Goal: Complete application form: Complete application form

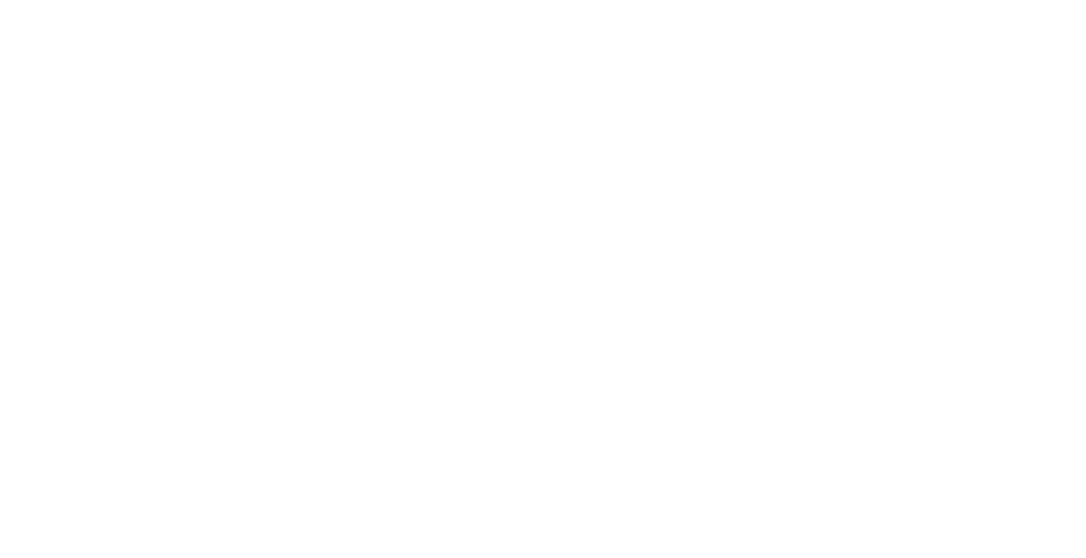
click at [0, 0] on html at bounding box center [0, 0] width 0 height 0
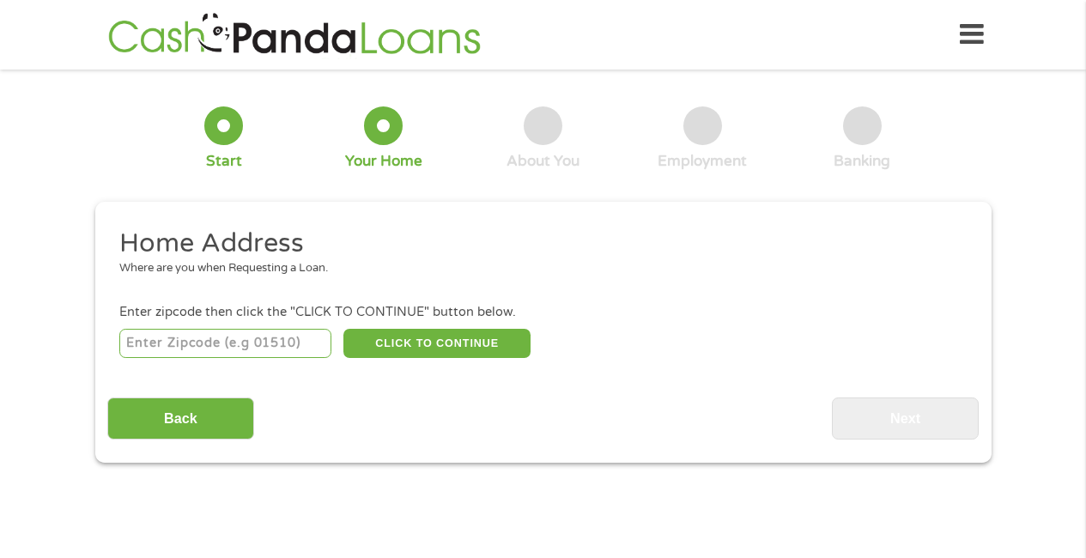
click at [160, 335] on input "number" at bounding box center [225, 343] width 212 height 29
type input "98040"
click at [405, 342] on button "CLICK TO CONTINUE" at bounding box center [436, 343] width 187 height 29
type input "98040"
type input "[PERSON_NAME][GEOGRAPHIC_DATA]"
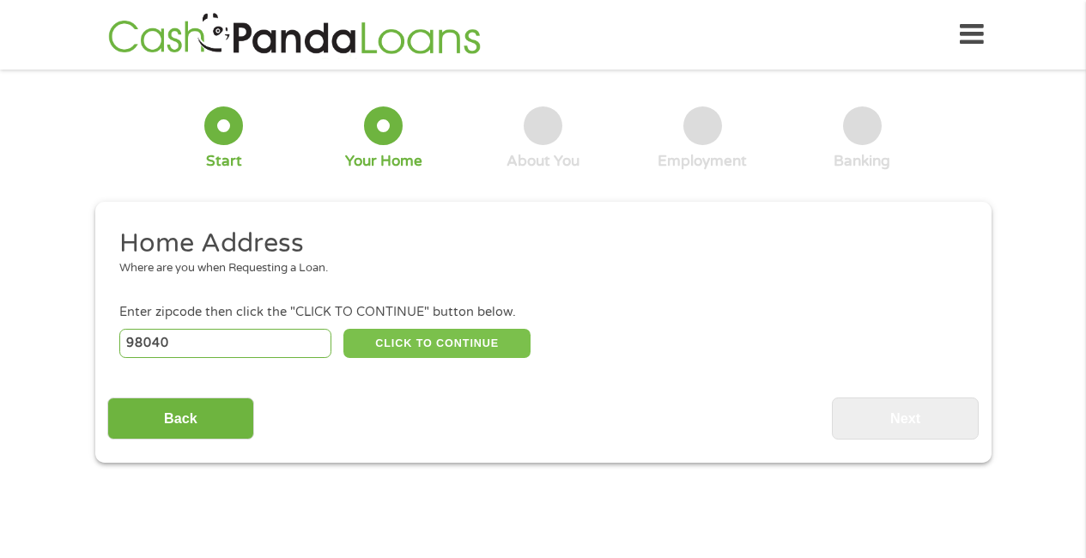
select select "[US_STATE]"
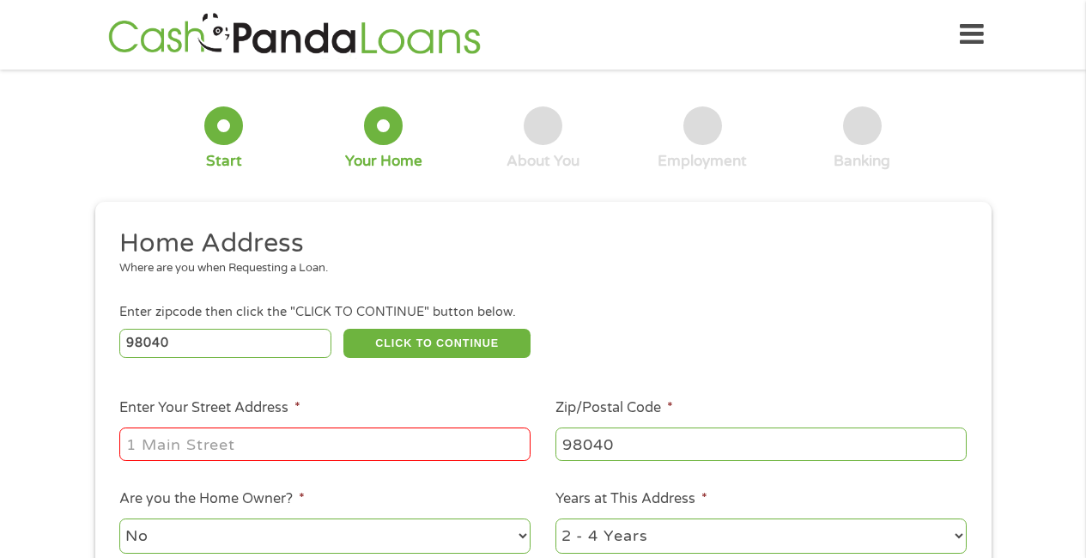
click at [246, 450] on input "Enter Your Street Address *" at bounding box center [324, 443] width 411 height 33
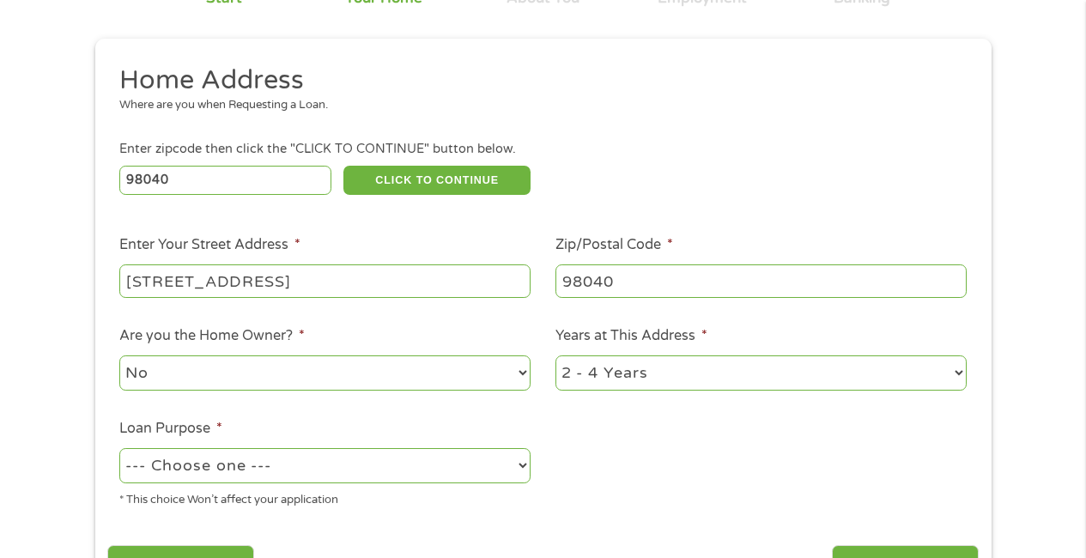
scroll to position [185, 0]
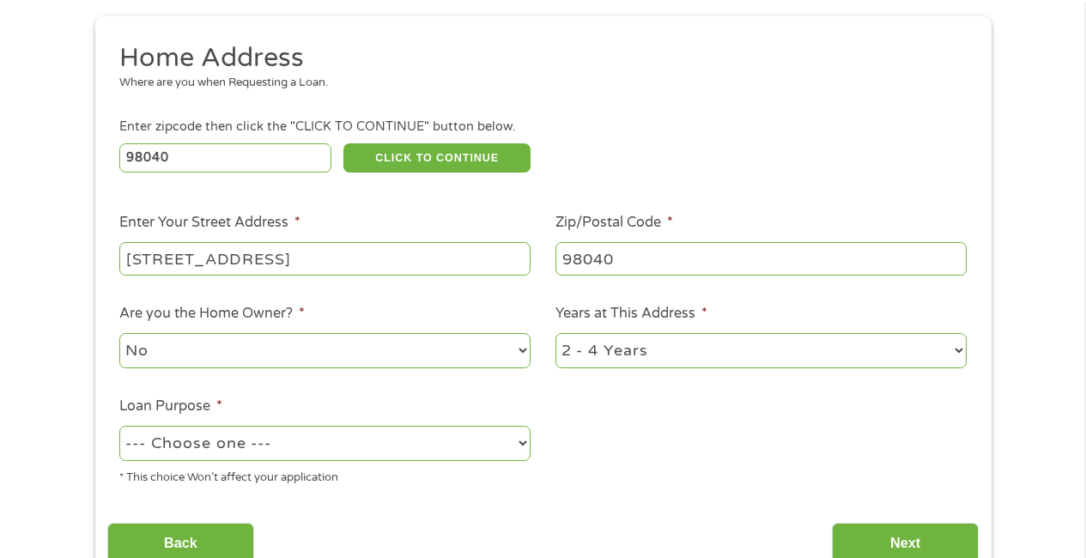
type input "[STREET_ADDRESS]"
click at [956, 345] on select "1 Year or less 1 - 2 Years 2 - 4 Years Over 4 Years" at bounding box center [760, 350] width 411 height 35
select select "60months"
click at [555, 334] on select "1 Year or less 1 - 2 Years 2 - 4 Years Over 4 Years" at bounding box center [760, 350] width 411 height 35
click at [347, 443] on select "--- Choose one --- Pay Bills Debt Consolidation Home Improvement Major Purchase…" at bounding box center [324, 443] width 411 height 35
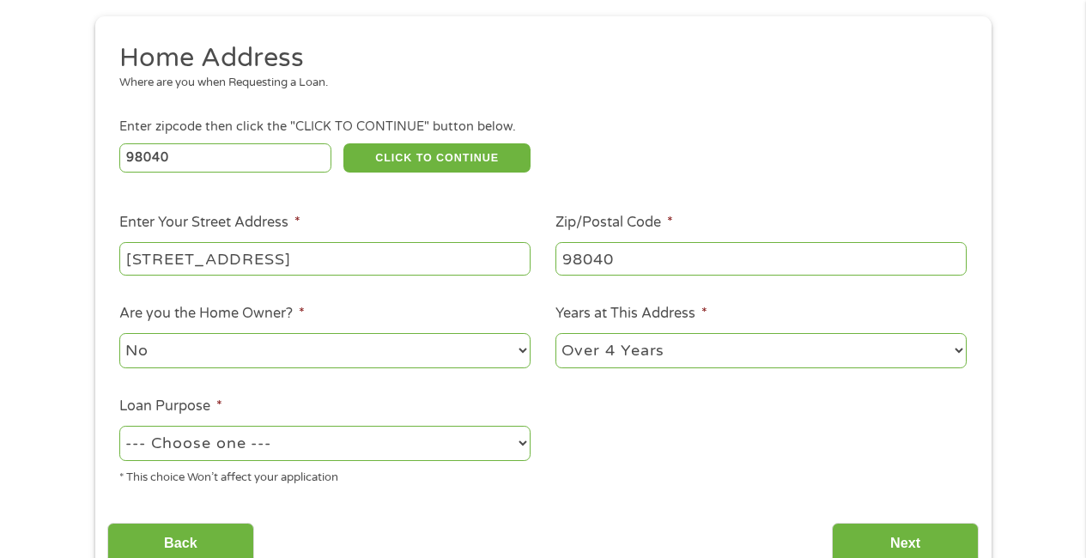
select select "shorttermcash"
click at [119, 427] on select "--- Choose one --- Pay Bills Debt Consolidation Home Improvement Major Purchase…" at bounding box center [324, 443] width 411 height 35
click at [917, 536] on input "Next" at bounding box center [905, 544] width 147 height 42
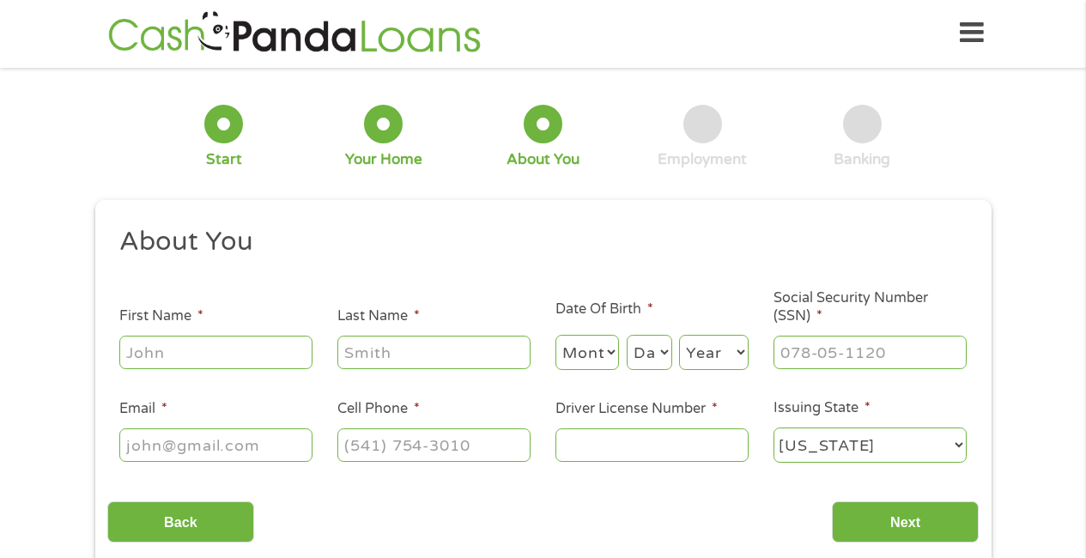
scroll to position [0, 0]
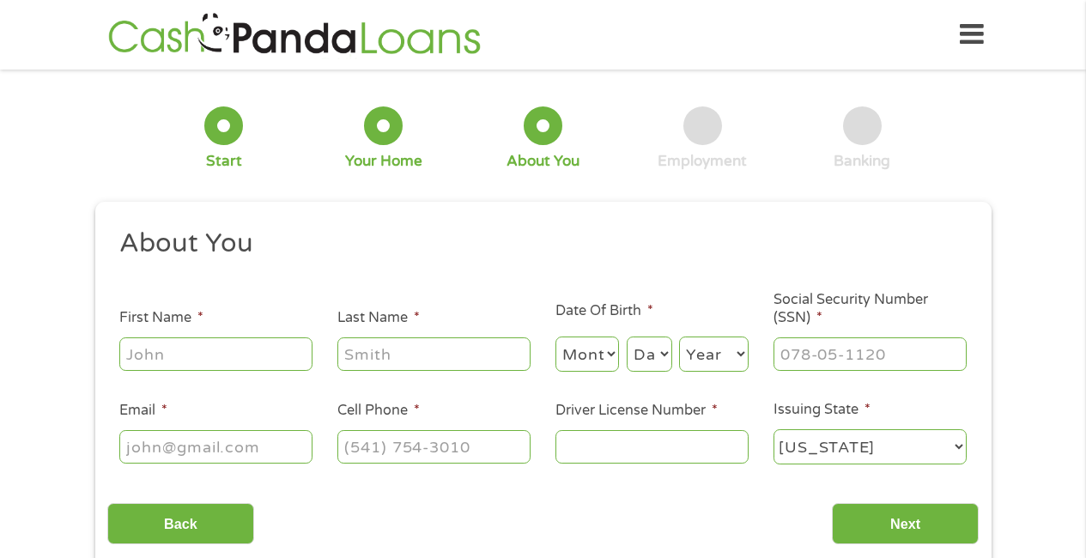
click at [233, 360] on input "First Name *" at bounding box center [215, 353] width 193 height 33
type input "[PERSON_NAME]"
click at [360, 352] on input "Last Name *" at bounding box center [433, 353] width 193 height 33
type input "[PERSON_NAME]"
click at [610, 354] on select "Month 1 2 3 4 5 6 7 8 9 10 11 12" at bounding box center [587, 353] width 64 height 35
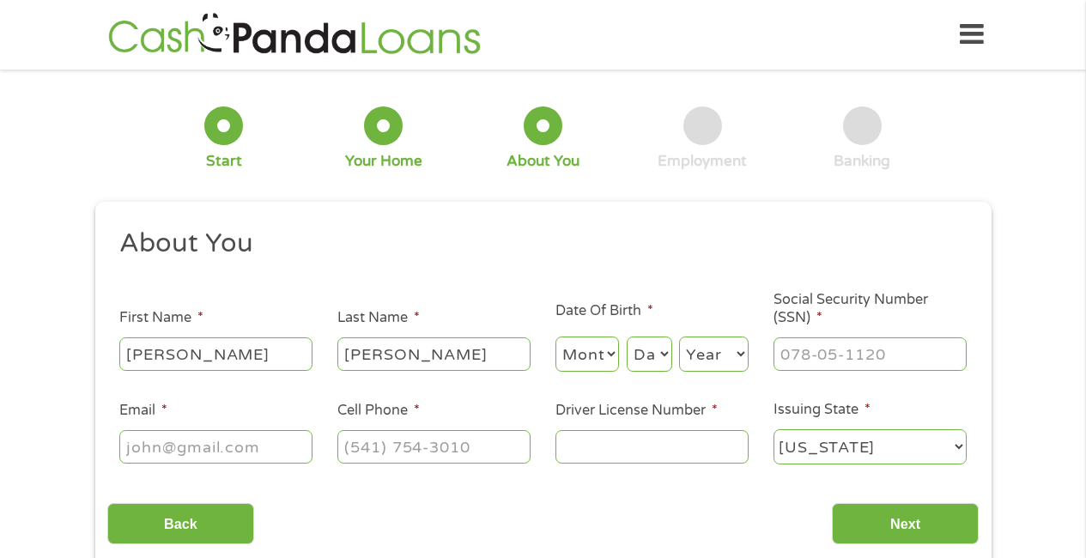
select select "11"
click at [555, 337] on select "Month 1 2 3 4 5 6 7 8 9 10 11 12" at bounding box center [587, 353] width 64 height 35
click at [663, 349] on select "Day 1 2 3 4 5 6 7 8 9 10 11 12 13 14 15 16 17 18 19 20 21 22 23 24 25 26 27 28 …" at bounding box center [649, 353] width 45 height 35
select select "4"
click at [627, 337] on select "Day 1 2 3 4 5 6 7 8 9 10 11 12 13 14 15 16 17 18 19 20 21 22 23 24 25 26 27 28 …" at bounding box center [649, 353] width 45 height 35
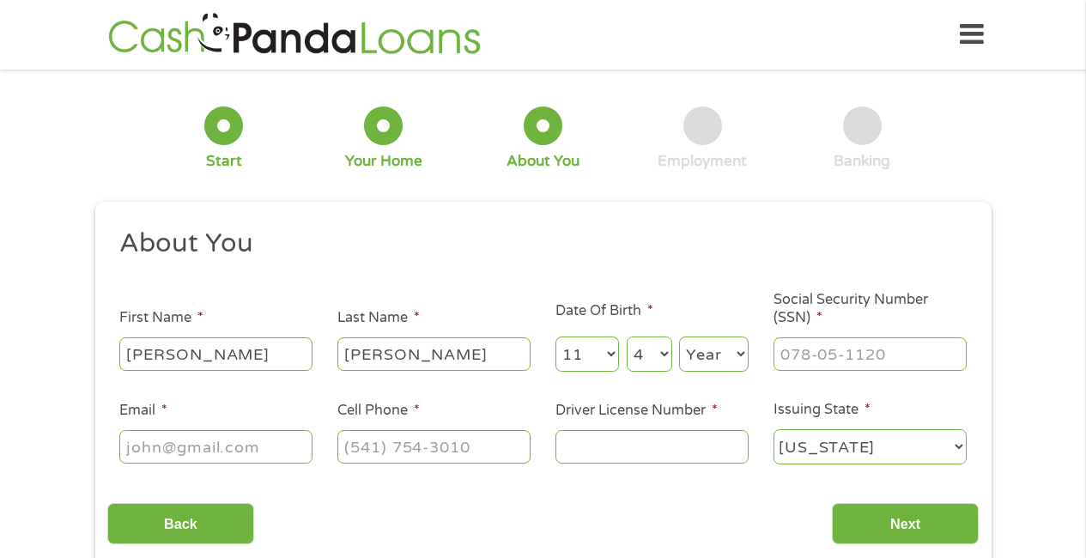
click at [742, 352] on select "Year [DATE] 2006 2005 2004 2003 2002 2001 2000 1999 1998 1997 1996 1995 1994 19…" at bounding box center [714, 353] width 70 height 35
select select "1963"
click at [679, 337] on select "Year [DATE] 2006 2005 2004 2003 2002 2001 2000 1999 1998 1997 1996 1995 1994 19…" at bounding box center [714, 353] width 70 height 35
click at [869, 370] on input "___-__-____" at bounding box center [869, 353] width 193 height 33
type input "534-72-0440"
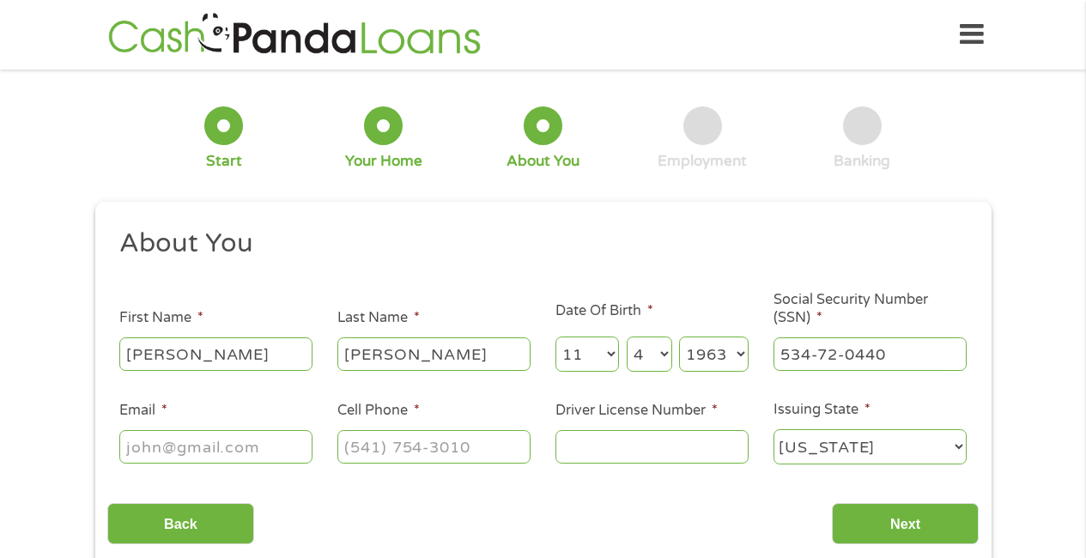
click at [162, 454] on input "Email *" at bounding box center [215, 446] width 193 height 33
type input "[EMAIL_ADDRESS][DOMAIN_NAME]"
click at [394, 449] on input "(___) ___-____" at bounding box center [433, 446] width 193 height 33
type input "[PHONE_NUMBER]"
click at [587, 432] on input "Driver License Number *" at bounding box center [651, 446] width 193 height 33
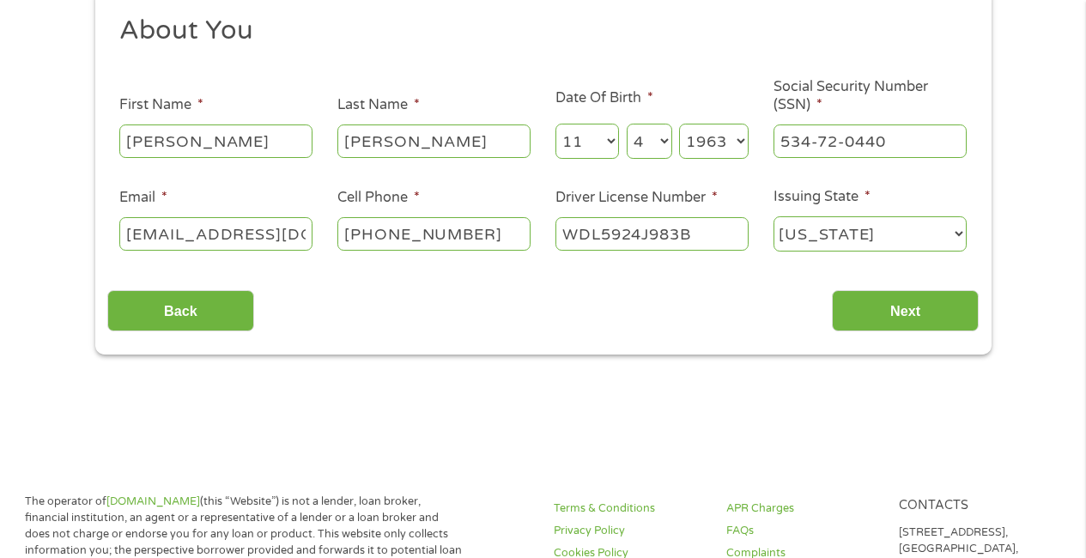
scroll to position [217, 0]
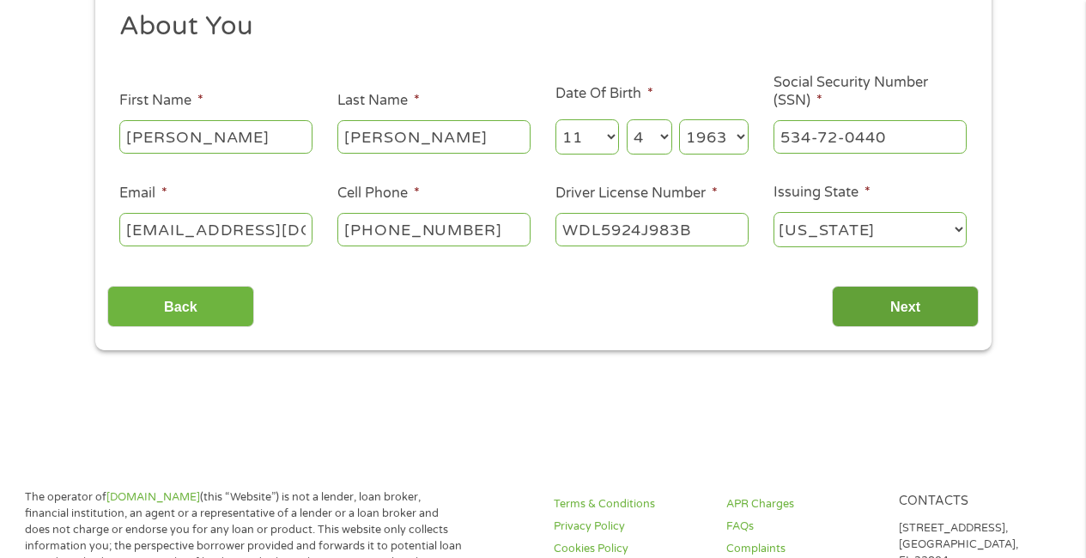
type input "WDL5924J983B"
click at [926, 304] on input "Next" at bounding box center [905, 307] width 147 height 42
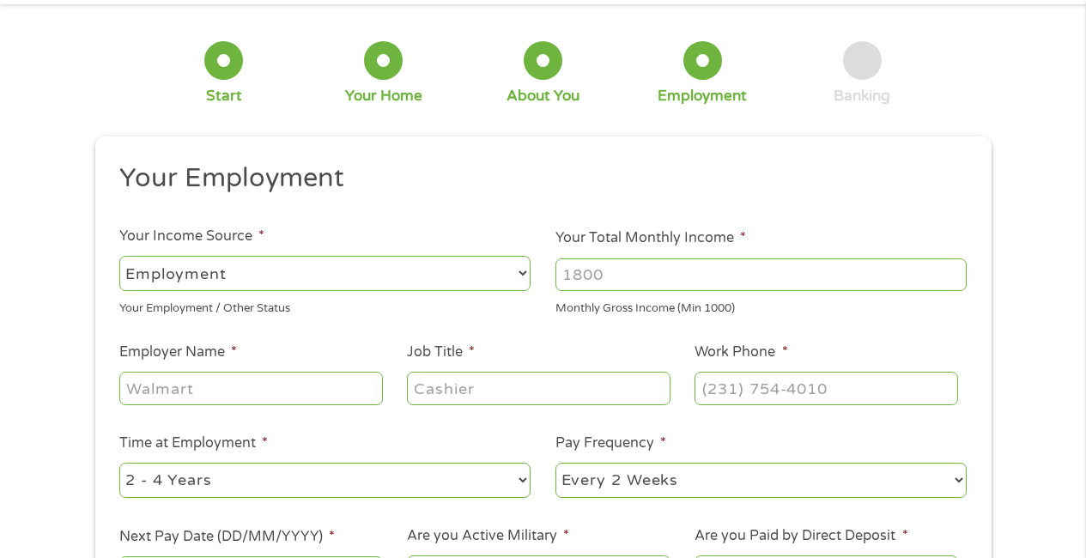
scroll to position [0, 0]
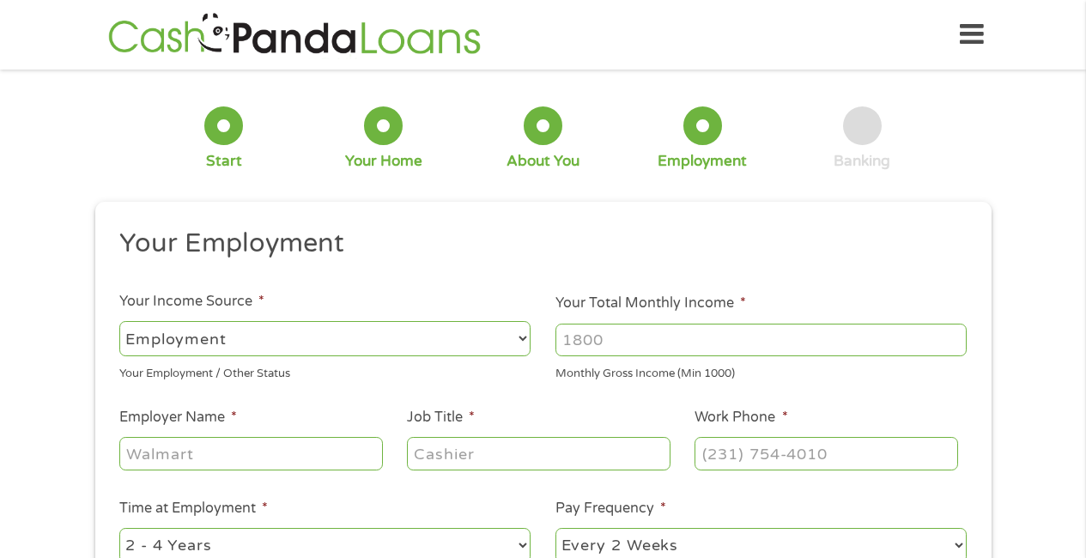
click at [193, 461] on input "Employer Name *" at bounding box center [250, 453] width 263 height 33
click at [621, 335] on input "Your Total Monthly Income *" at bounding box center [760, 340] width 411 height 33
type input "8"
type input "6000"
click at [251, 462] on input "Employer Name *" at bounding box center [250, 453] width 263 height 33
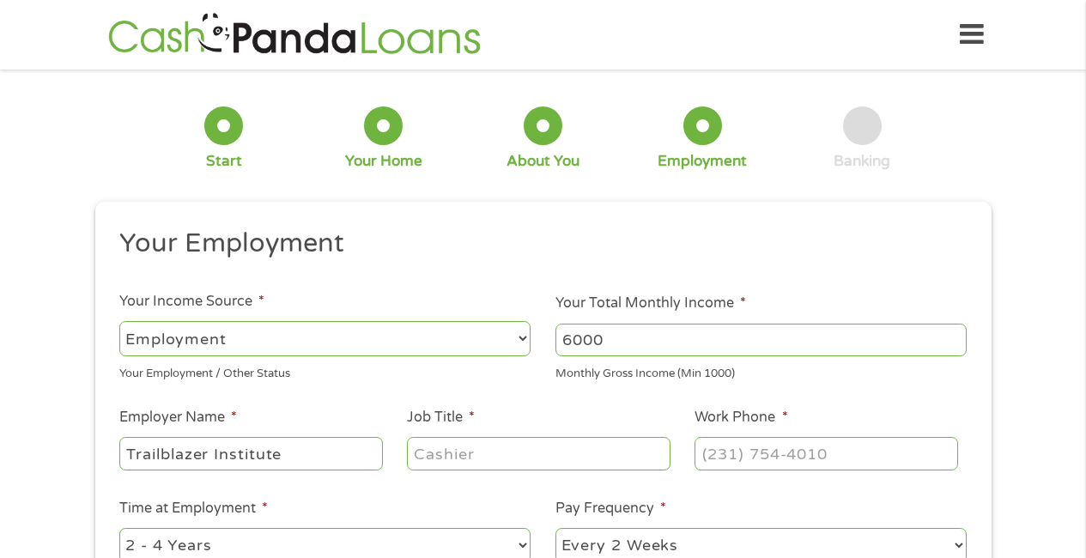
type input "Trailblazer Institute"
click at [451, 449] on input "Job Title *" at bounding box center [538, 453] width 263 height 33
type input "President"
click at [815, 457] on input "(___) ___-____" at bounding box center [825, 453] width 263 height 33
type input "[PHONE_NUMBER]"
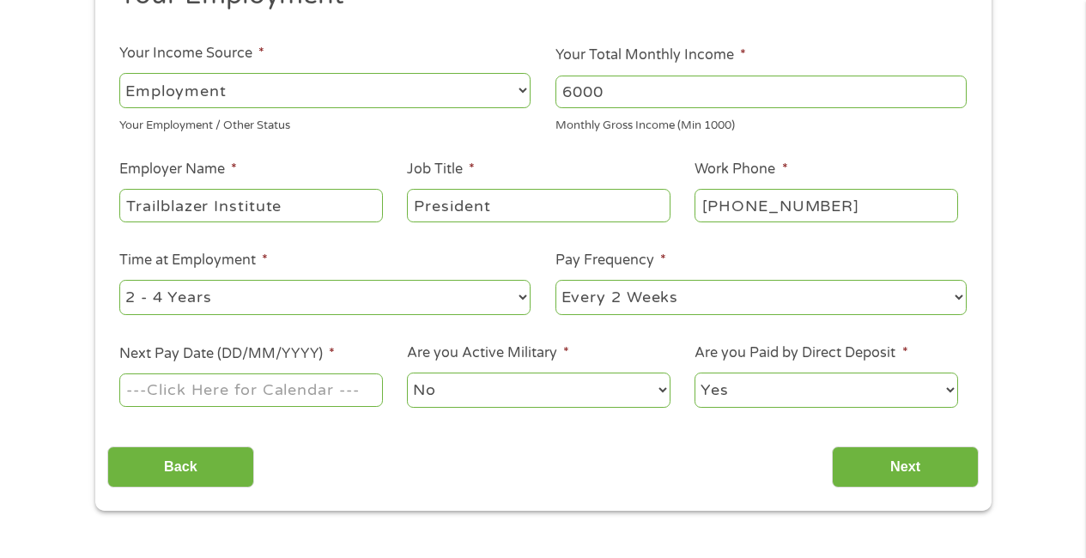
scroll to position [260, 0]
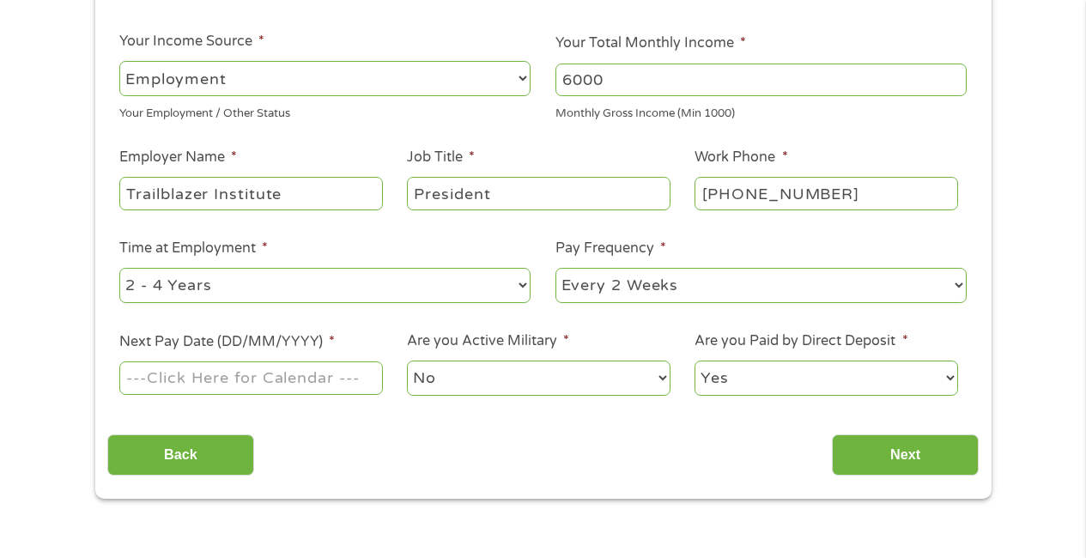
click at [524, 283] on select "--- Choose one --- 1 Year or less 1 - 2 Years 2 - 4 Years Over 4 Years" at bounding box center [324, 285] width 411 height 35
select select "60months"
click at [119, 268] on select "--- Choose one --- 1 Year or less 1 - 2 Years 2 - 4 Years Over 4 Years" at bounding box center [324, 285] width 411 height 35
click at [758, 281] on select "--- Choose one --- Every 2 Weeks Every Week Monthly Semi-Monthly" at bounding box center [760, 285] width 411 height 35
select select "monthly"
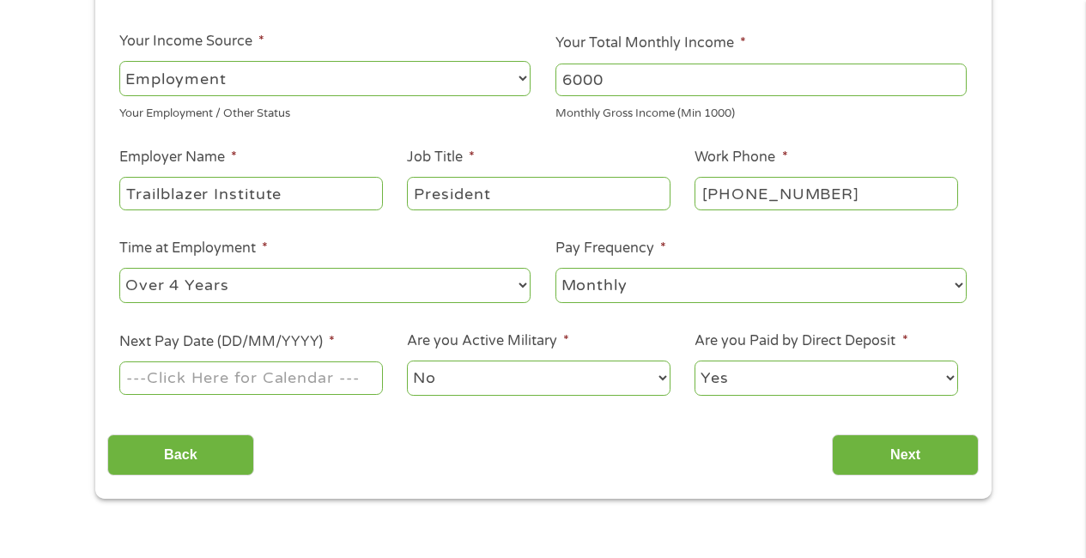
click at [555, 268] on select "--- Choose one --- Every 2 Weeks Every Week Monthly Semi-Monthly" at bounding box center [760, 285] width 411 height 35
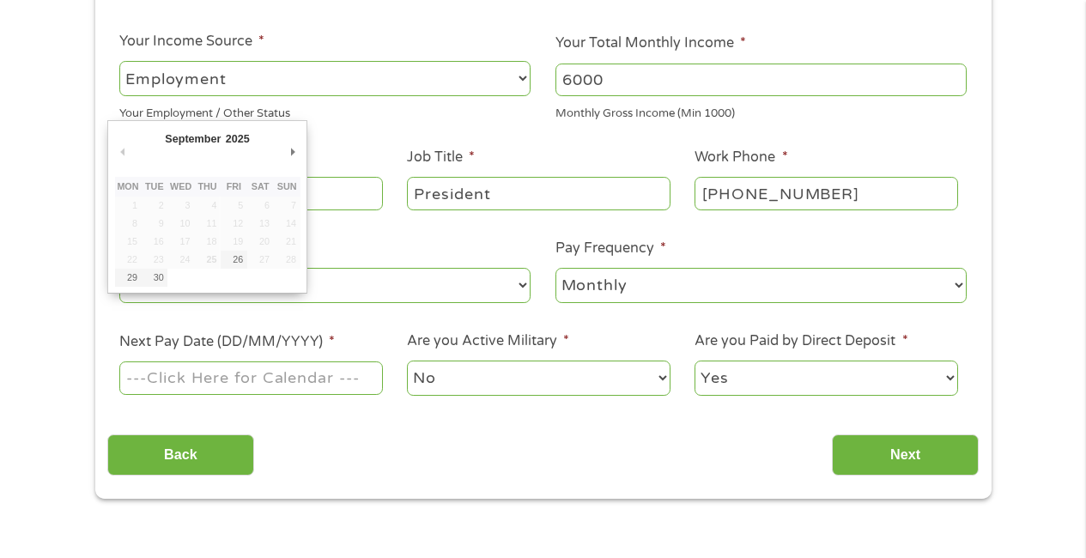
click at [289, 376] on input "Next Pay Date (DD/MM/YYYY) *" at bounding box center [250, 377] width 263 height 33
click at [290, 376] on input "Next Pay Date (DD/MM/YYYY) *" at bounding box center [250, 377] width 263 height 33
click at [221, 378] on input "Next Pay Date (DD/MM/YYYY) *" at bounding box center [250, 377] width 263 height 33
drag, startPoint x: 221, startPoint y: 378, endPoint x: 237, endPoint y: 356, distance: 27.6
click at [226, 372] on input "Next Pay Date (DD/MM/YYYY) *" at bounding box center [250, 377] width 263 height 33
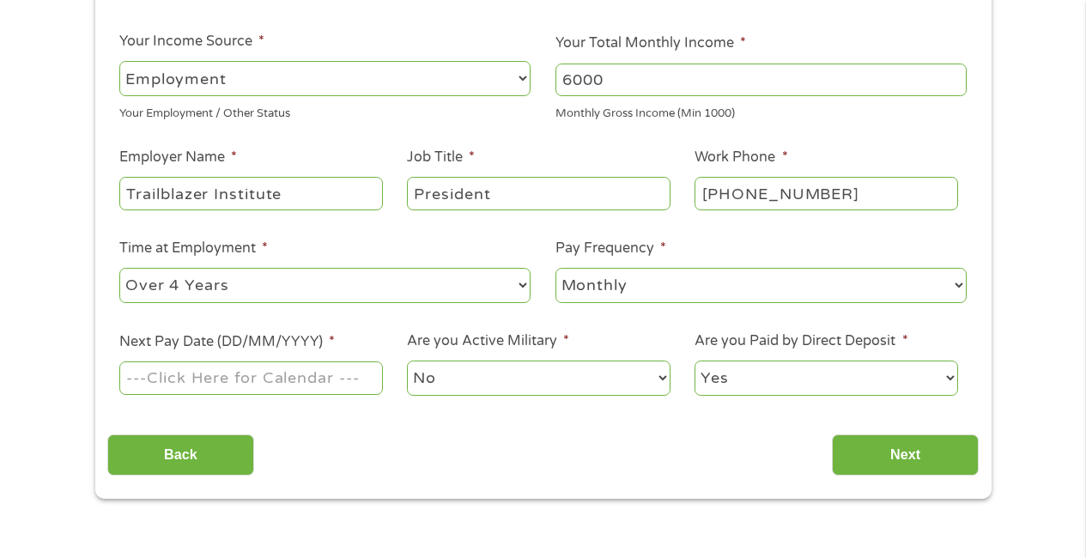
click at [244, 334] on label "Next Pay Date (DD/MM/YYYY) *" at bounding box center [226, 342] width 215 height 18
click at [244, 361] on input "Next Pay Date (DD/MM/YYYY) *" at bounding box center [250, 377] width 263 height 33
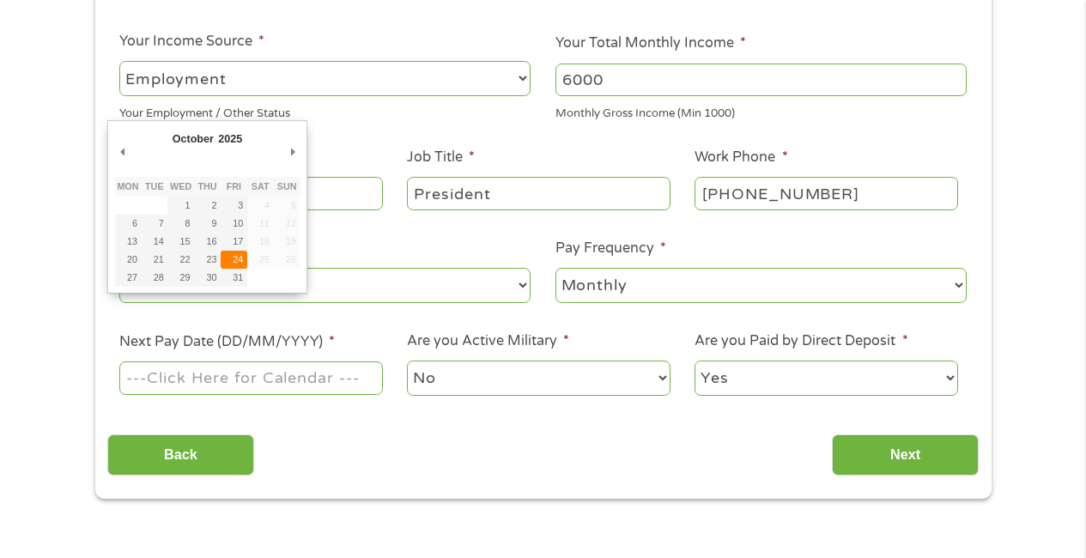
type input "[DATE]"
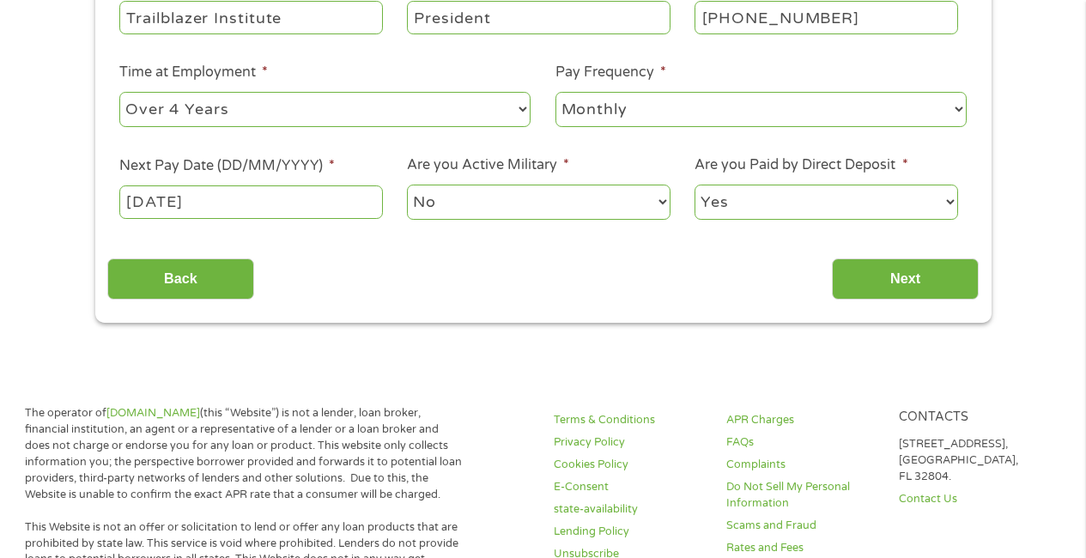
scroll to position [445, 0]
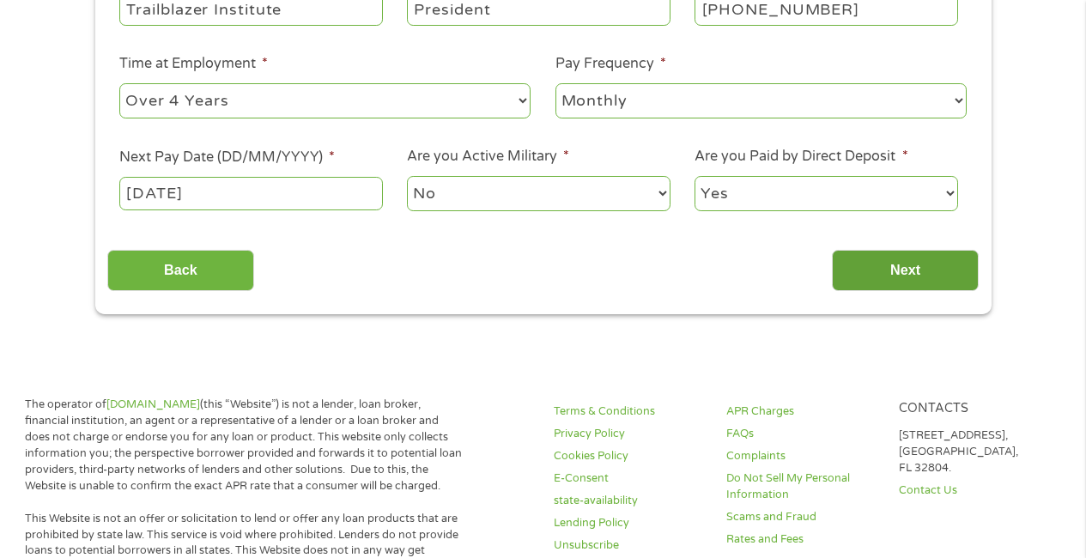
drag, startPoint x: 854, startPoint y: 269, endPoint x: 854, endPoint y: 258, distance: 10.3
click at [854, 263] on input "Next" at bounding box center [905, 271] width 147 height 42
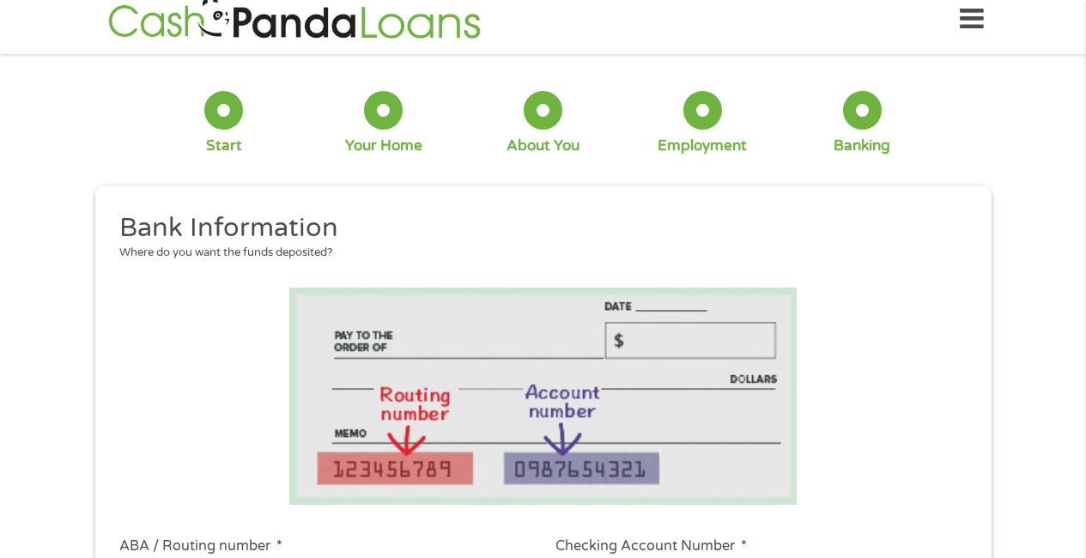
scroll to position [0, 0]
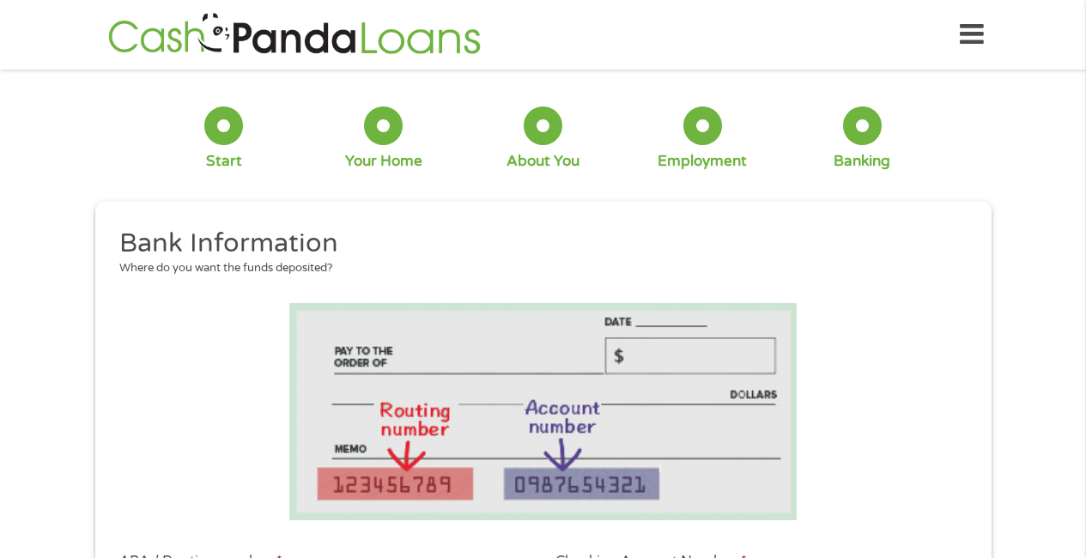
click at [426, 475] on img at bounding box center [543, 411] width 508 height 217
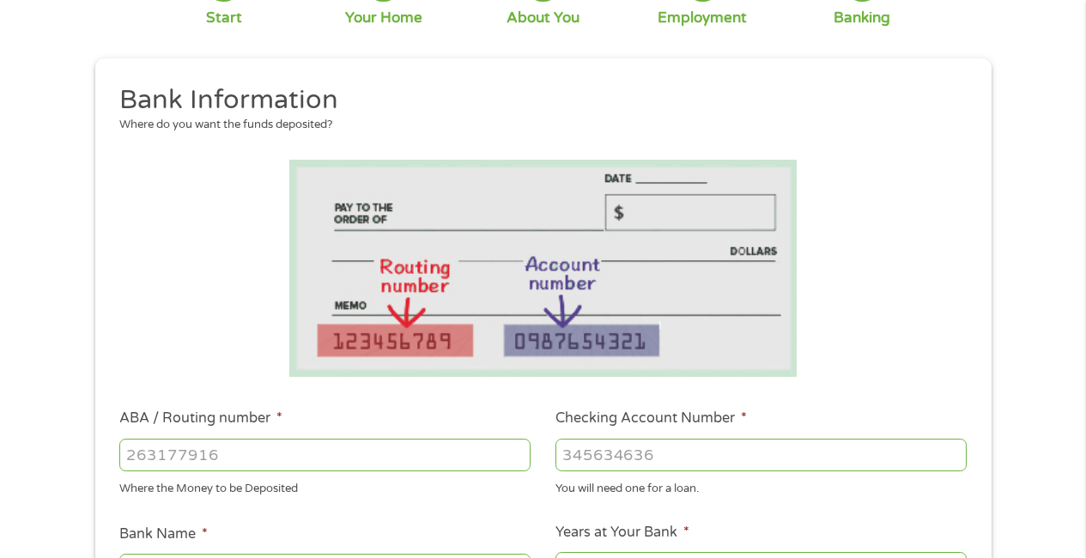
scroll to position [160, 0]
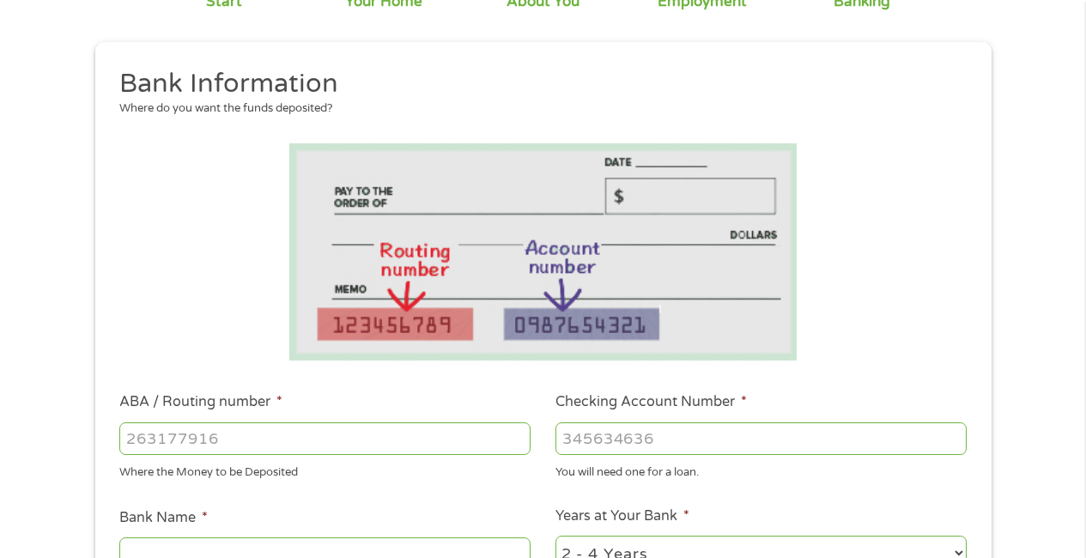
click at [310, 440] on input "ABA / Routing number *" at bounding box center [324, 438] width 411 height 33
type input "021214891"
type input "Cross River Bank"
type input "021214891"
click at [584, 445] on input "Checking Account Number *" at bounding box center [760, 438] width 411 height 33
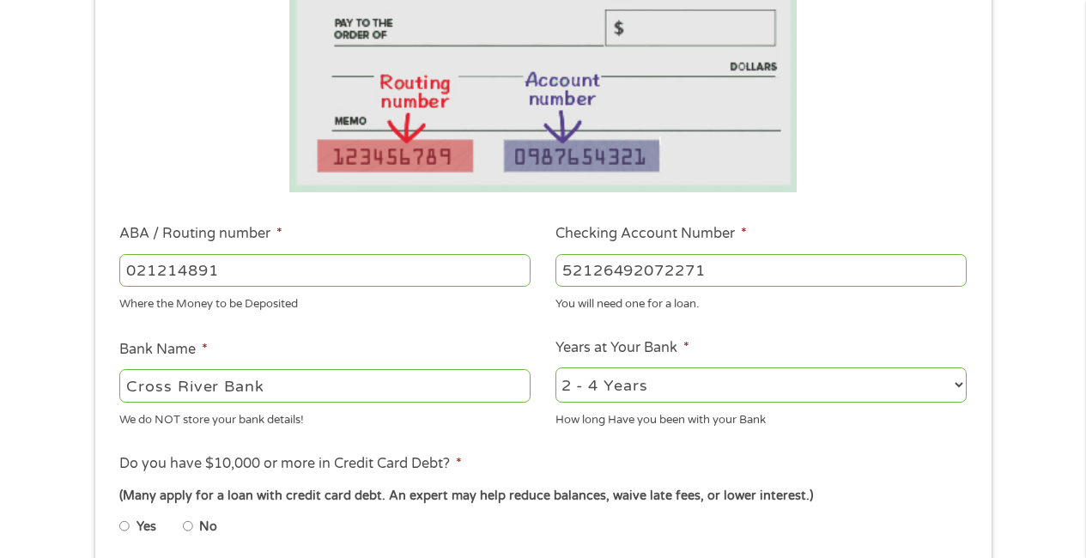
scroll to position [330, 0]
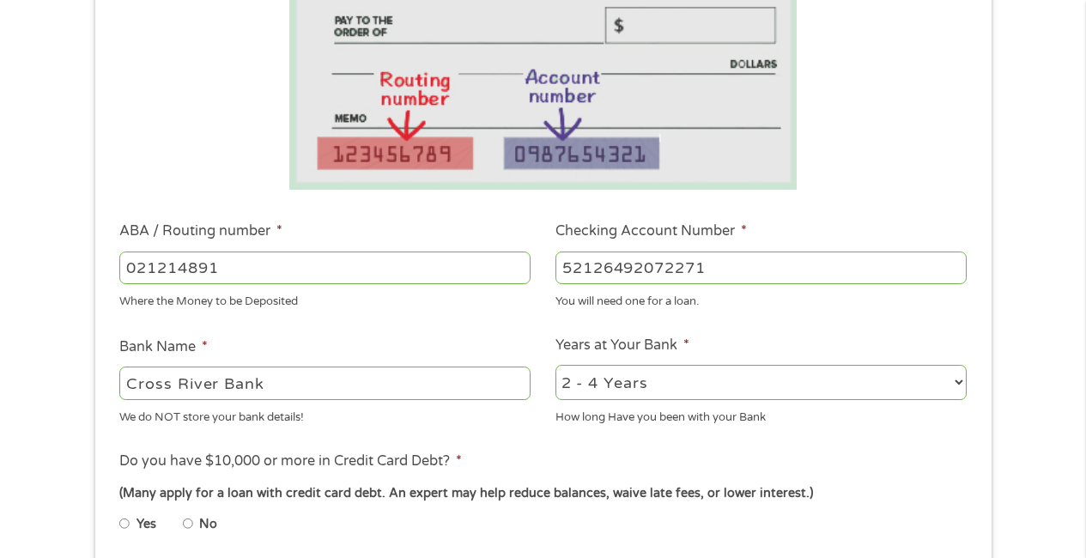
type input "52126492072271"
click at [965, 378] on select "2 - 4 Years 6 - 12 Months 1 - 2 Years Over 4 Years" at bounding box center [760, 382] width 411 height 35
select select "24months"
click at [555, 365] on select "2 - 4 Years 6 - 12 Months 1 - 2 Years Over 4 Years" at bounding box center [760, 382] width 411 height 35
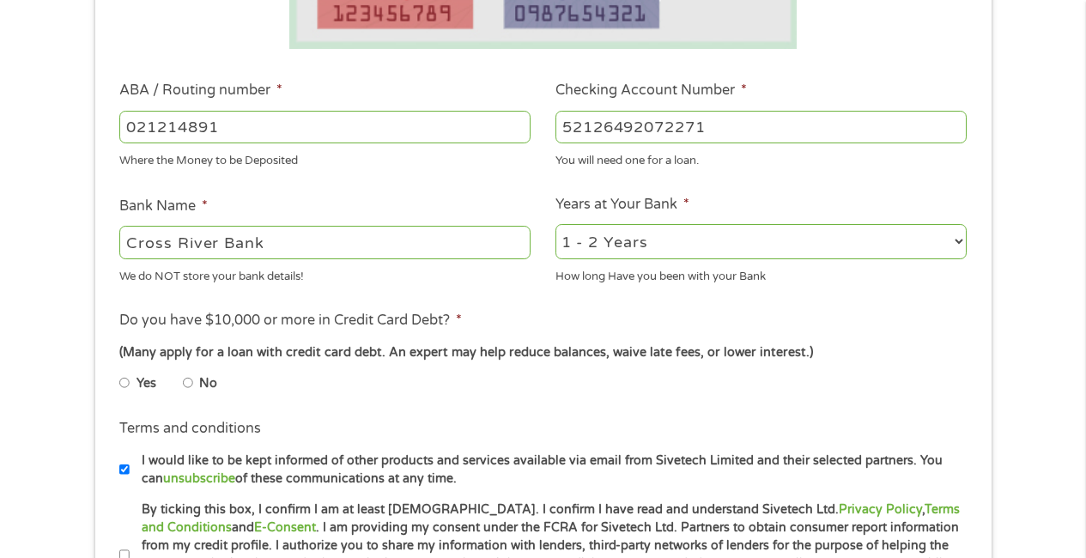
click at [189, 384] on input "No" at bounding box center [188, 382] width 10 height 27
radio input "true"
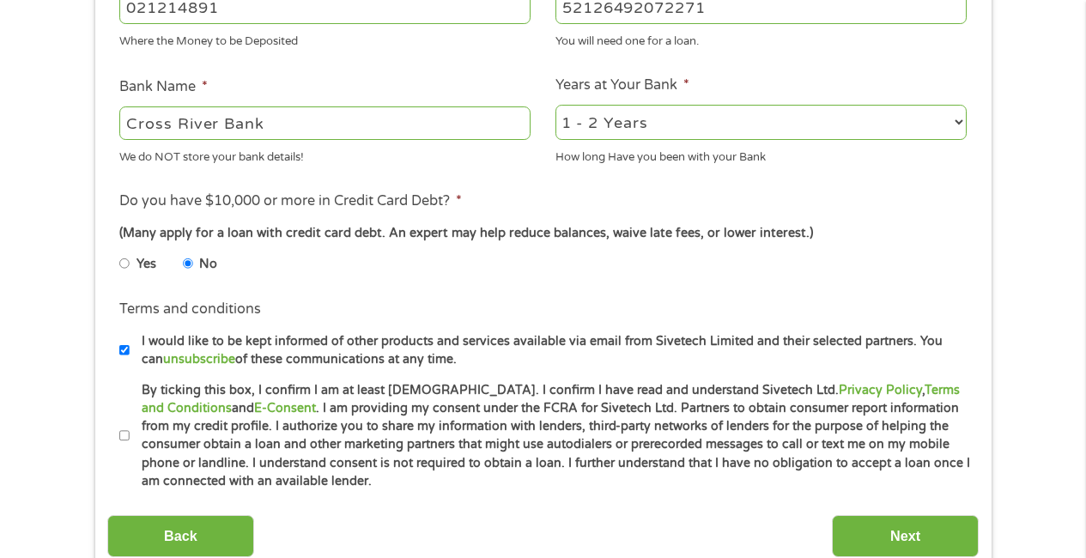
scroll to position [639, 0]
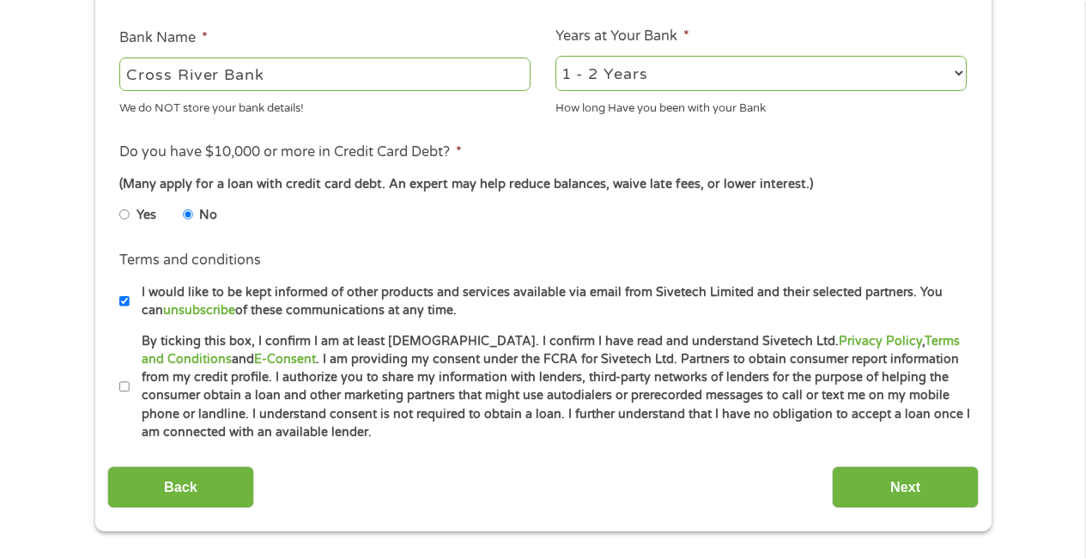
click at [126, 391] on input "By ticking this box, I confirm I am at least [DEMOGRAPHIC_DATA]. I confirm I ha…" at bounding box center [124, 386] width 10 height 27
checkbox input "true"
click at [862, 485] on input "Next" at bounding box center [905, 487] width 147 height 42
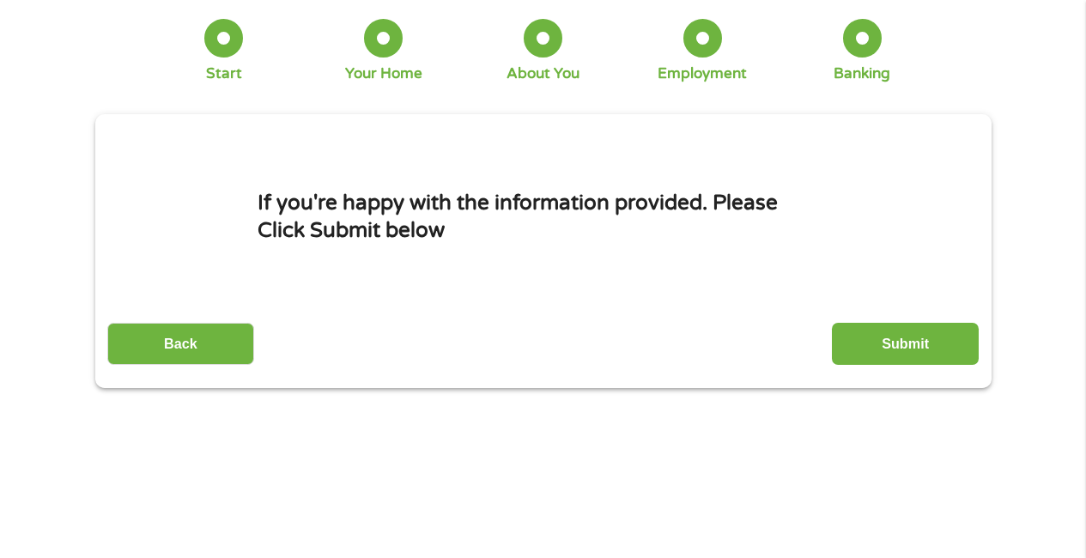
scroll to position [0, 0]
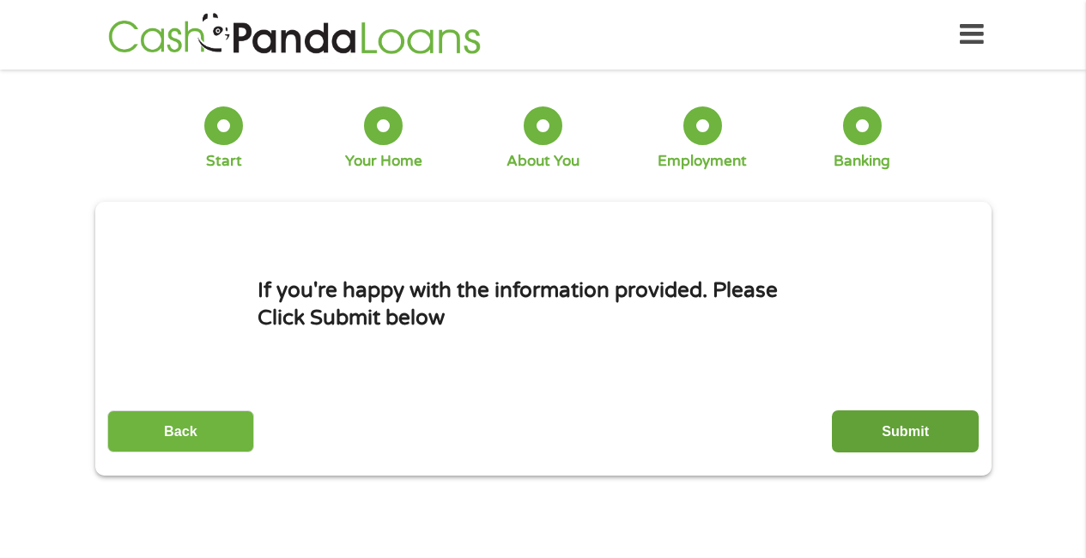
click at [860, 422] on input "Submit" at bounding box center [905, 431] width 147 height 42
